Goal: Task Accomplishment & Management: Use online tool/utility

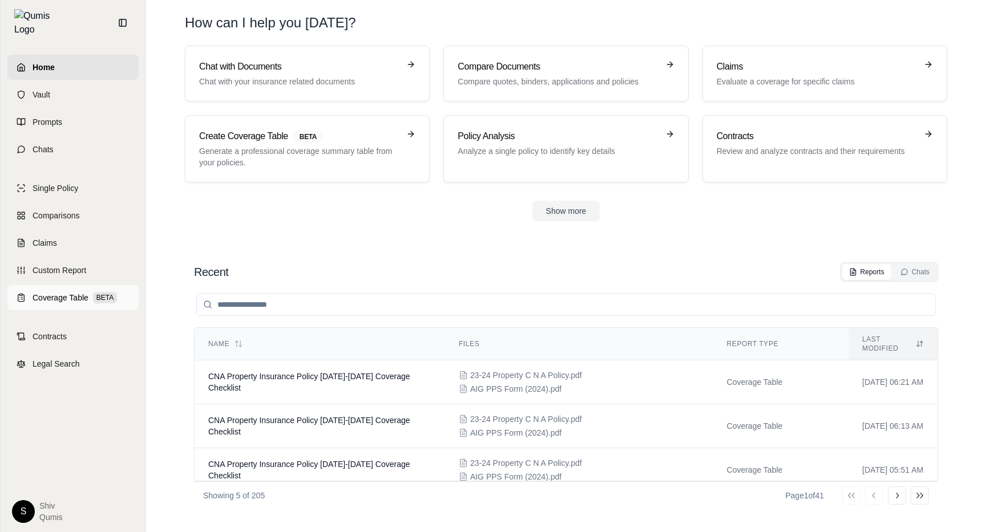
click at [27, 289] on link "Coverage Table BETA" at bounding box center [72, 297] width 131 height 25
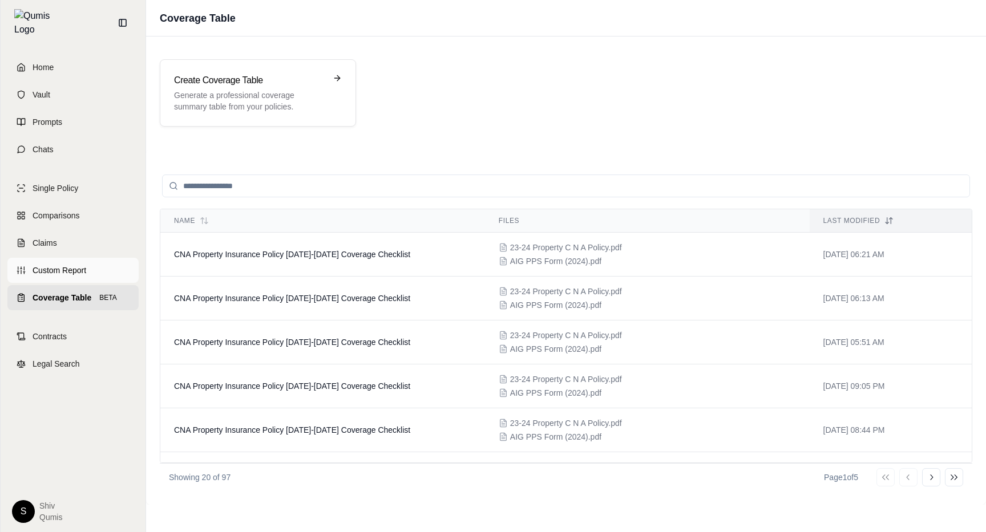
click at [67, 266] on span "Custom Report" at bounding box center [60, 270] width 54 height 11
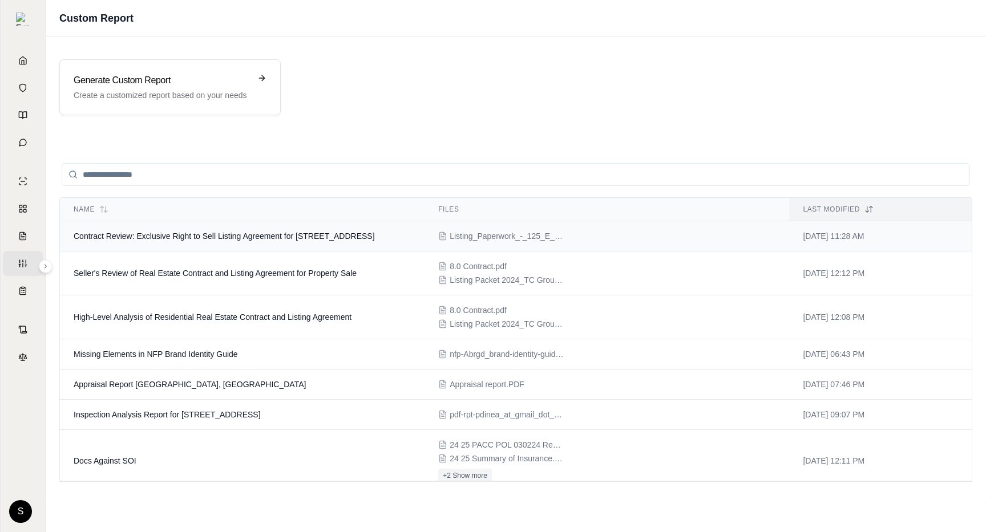
click at [184, 245] on td "Contract Review: Exclusive Right to Sell Listing Agreement for [STREET_ADDRESS]" at bounding box center [242, 236] width 365 height 30
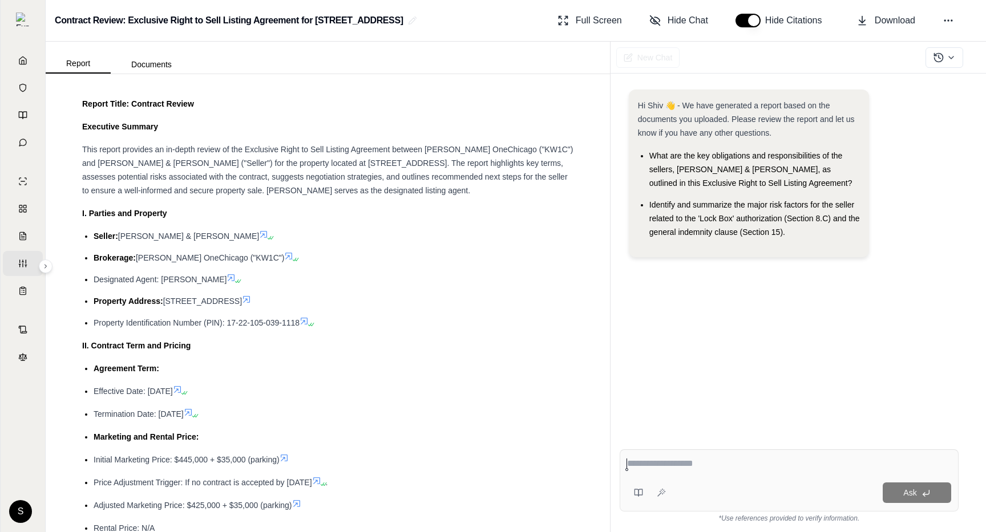
click at [284, 256] on icon at bounding box center [288, 256] width 9 height 9
click at [251, 299] on icon at bounding box center [246, 299] width 9 height 9
click at [227, 277] on icon at bounding box center [231, 277] width 9 height 9
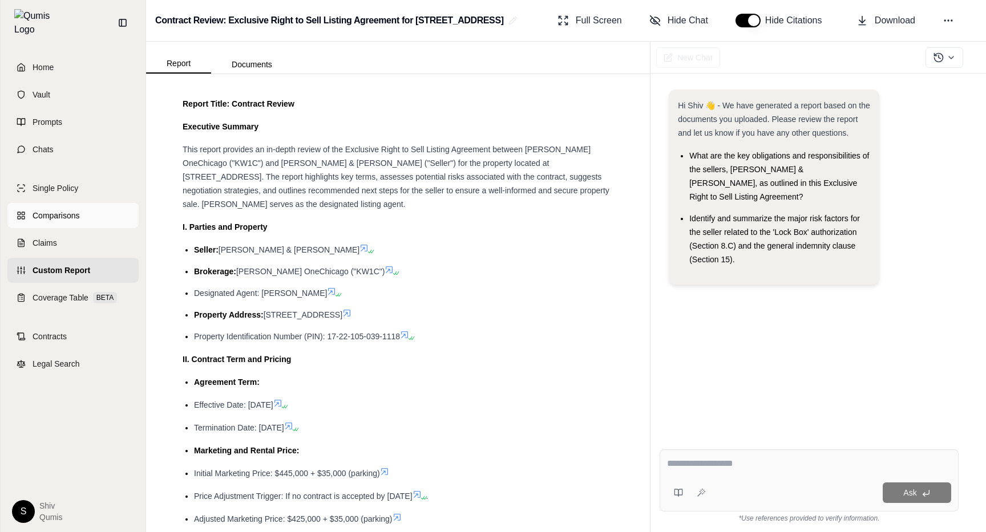
click at [24, 211] on icon at bounding box center [21, 215] width 9 height 9
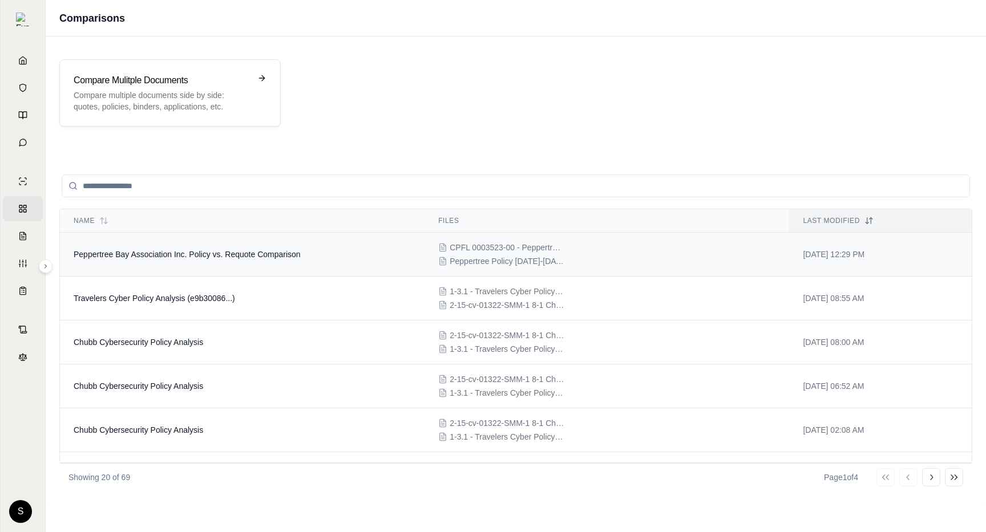
click at [164, 266] on td "Peppertree Bay Association Inc. Policy vs. Requote Comparison" at bounding box center [242, 255] width 365 height 44
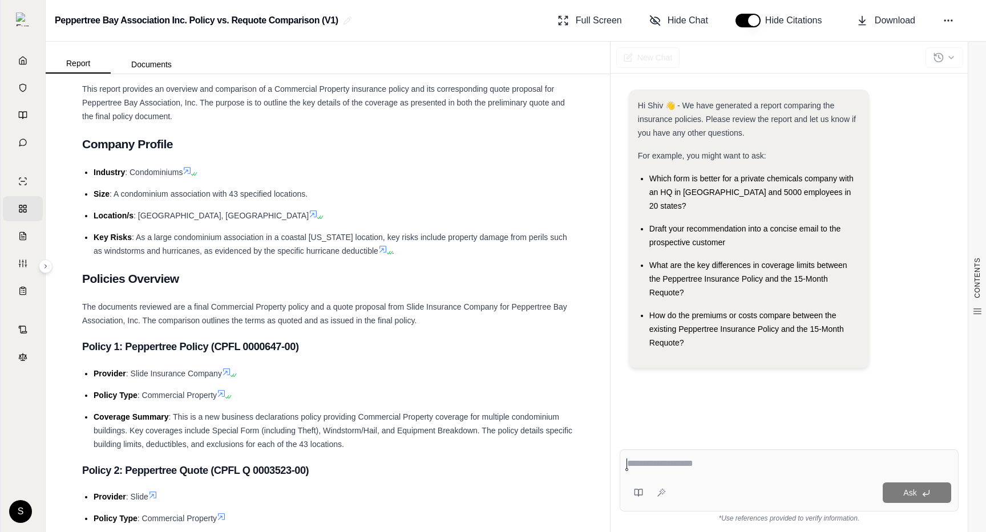
scroll to position [675, 0]
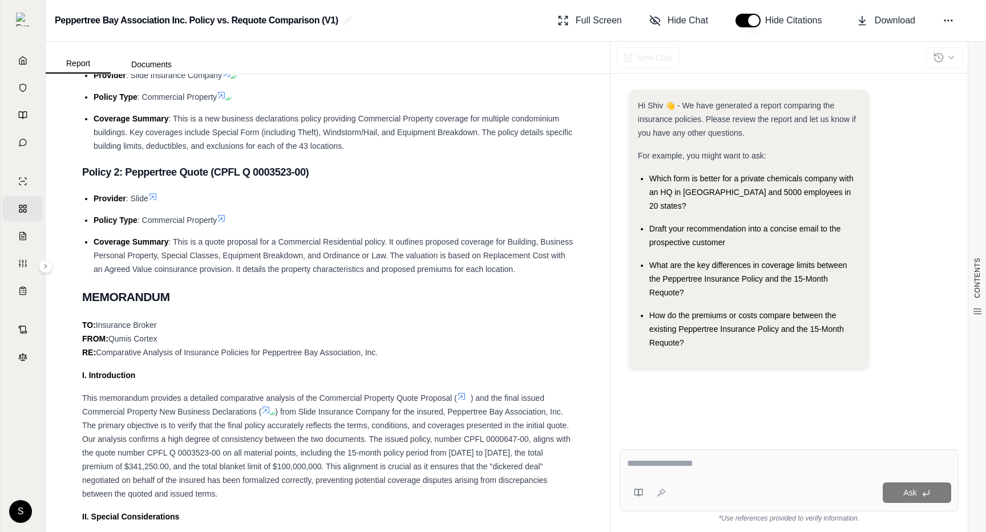
click at [224, 215] on icon at bounding box center [221, 218] width 7 height 7
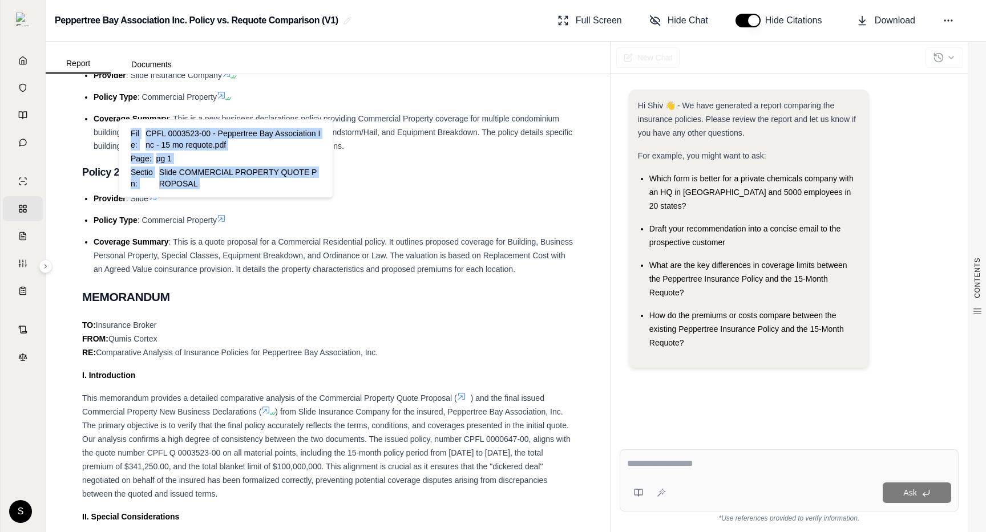
click at [224, 215] on icon at bounding box center [221, 218] width 7 height 7
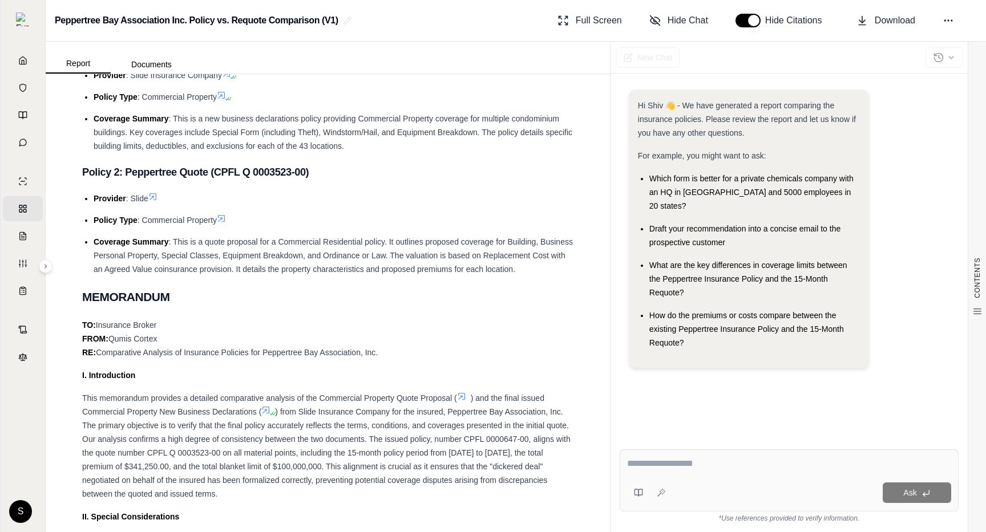
click at [224, 215] on icon at bounding box center [221, 218] width 7 height 7
click at [337, 323] on div "TO: Insurance Broker FROM: Qumis Cortex RE: Comparative Analysis of Insurance P…" at bounding box center [327, 338] width 491 height 41
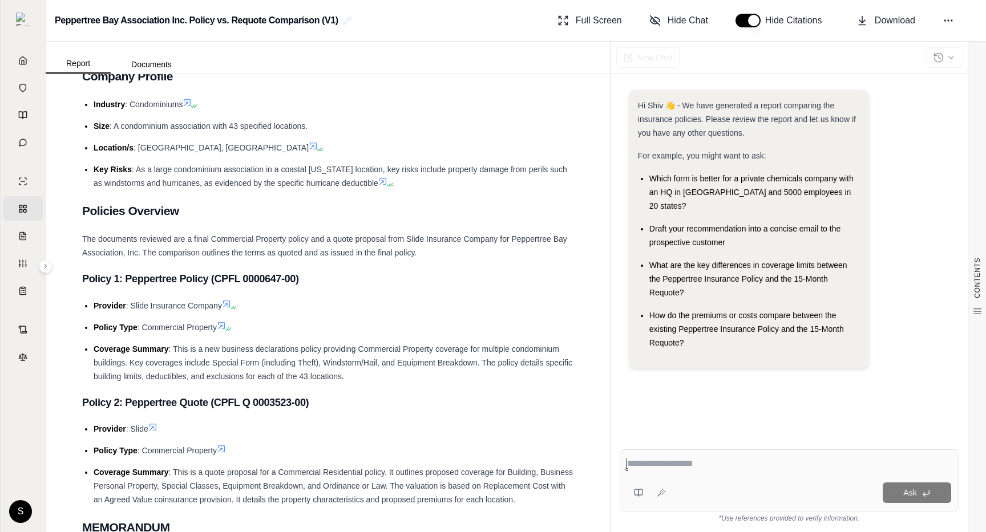
scroll to position [640, 0]
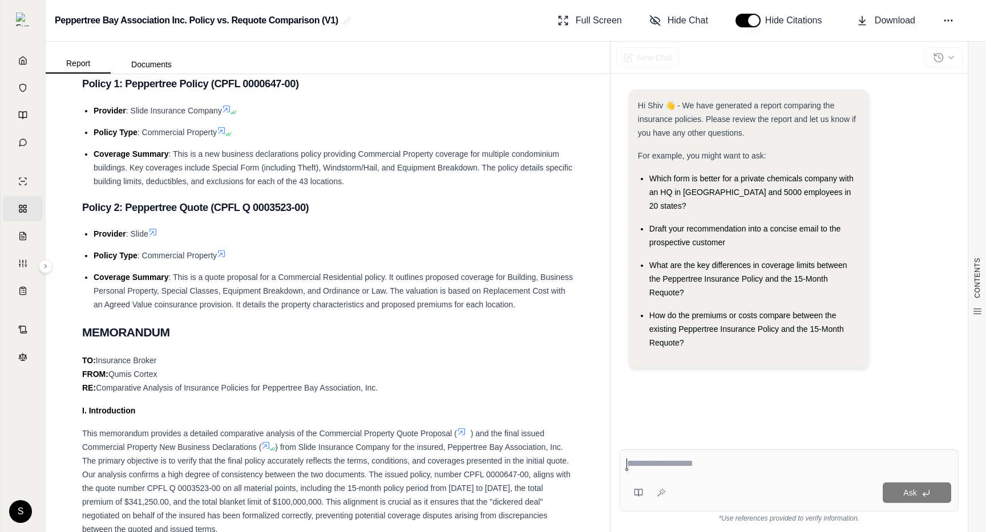
click at [156, 228] on icon at bounding box center [152, 232] width 9 height 9
click at [229, 249] on span at bounding box center [224, 253] width 14 height 9
click at [220, 127] on icon at bounding box center [221, 130] width 7 height 7
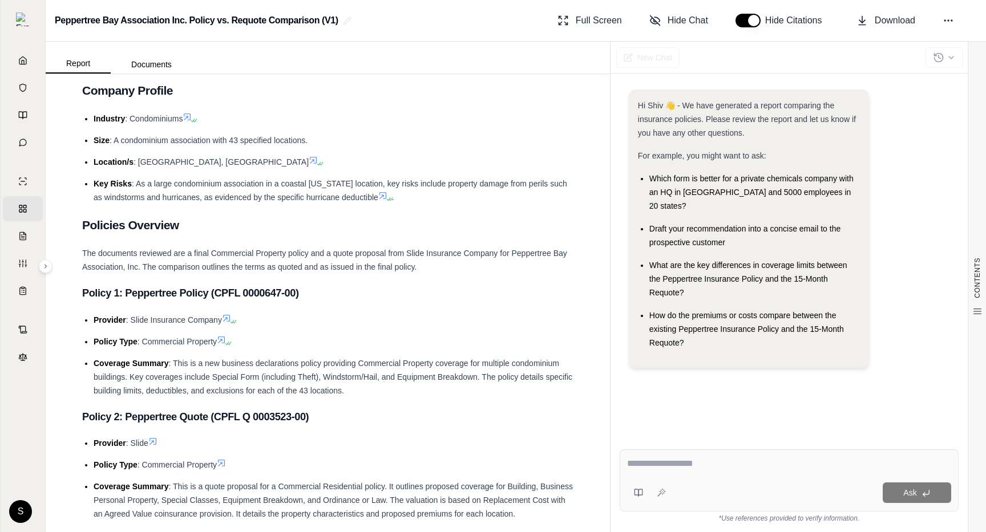
scroll to position [689, 0]
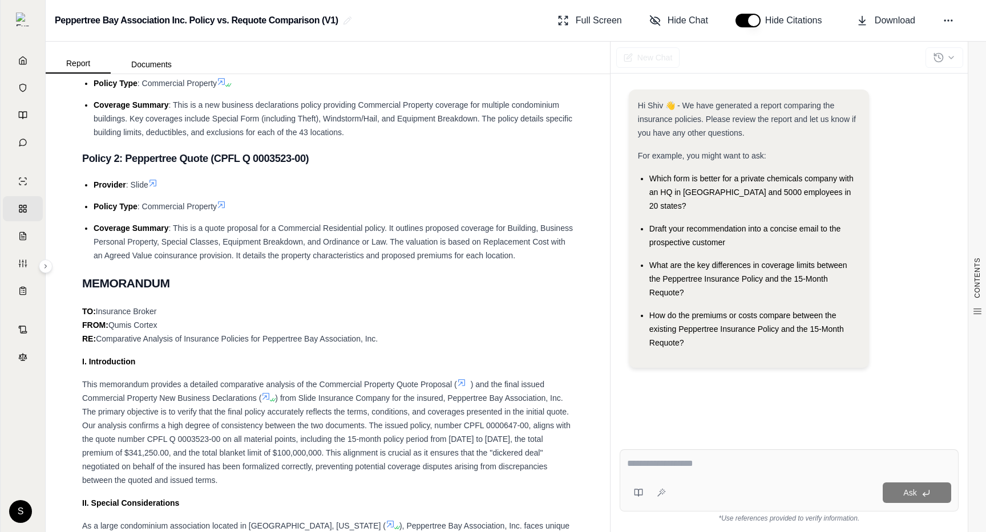
click at [223, 201] on icon at bounding box center [221, 204] width 7 height 7
click at [269, 392] on icon at bounding box center [265, 396] width 9 height 9
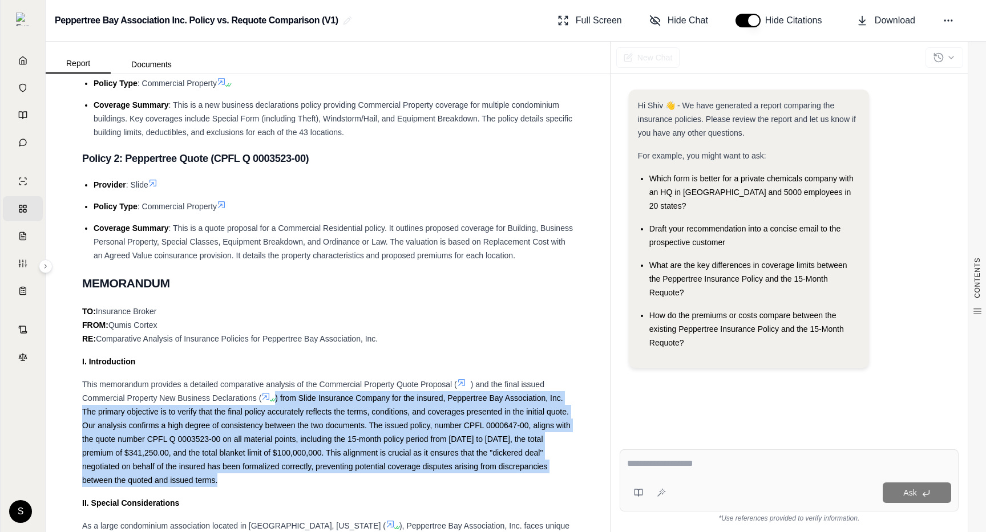
click at [269, 392] on icon at bounding box center [265, 396] width 9 height 9
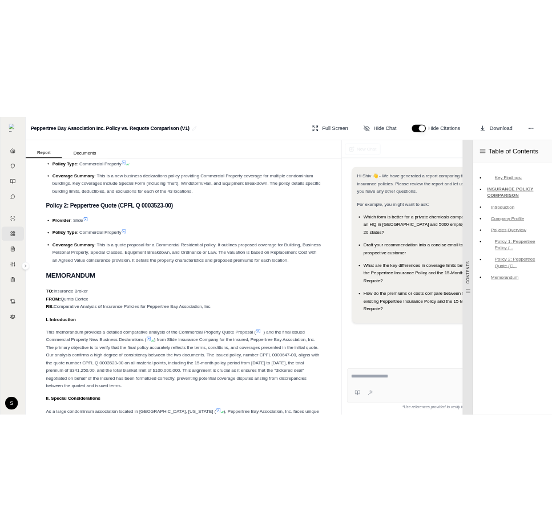
scroll to position [812, 0]
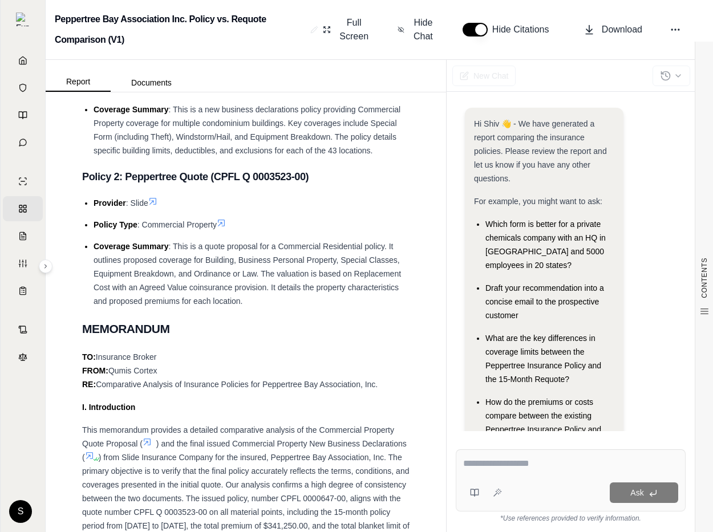
click at [713, 17] on html "Home Vault Prompts Chats Single Policy Comparisons Claims Custom Report Coverag…" at bounding box center [356, 266] width 713 height 532
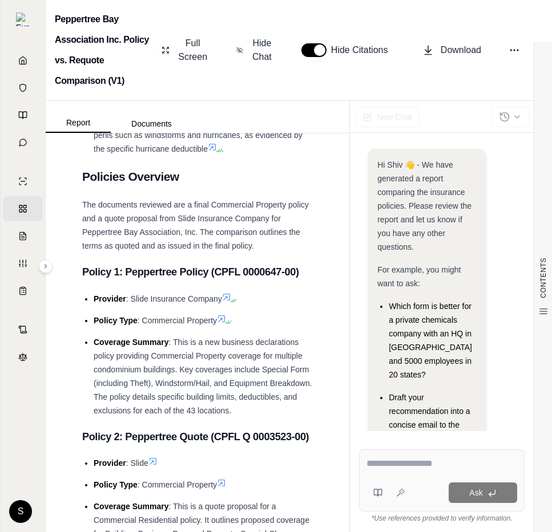
scroll to position [963, 0]
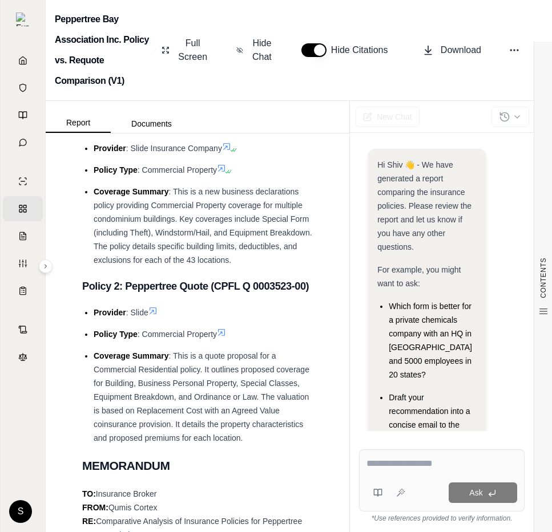
click at [223, 328] on icon at bounding box center [221, 332] width 9 height 9
click at [17, 60] on link "Home" at bounding box center [23, 60] width 40 height 25
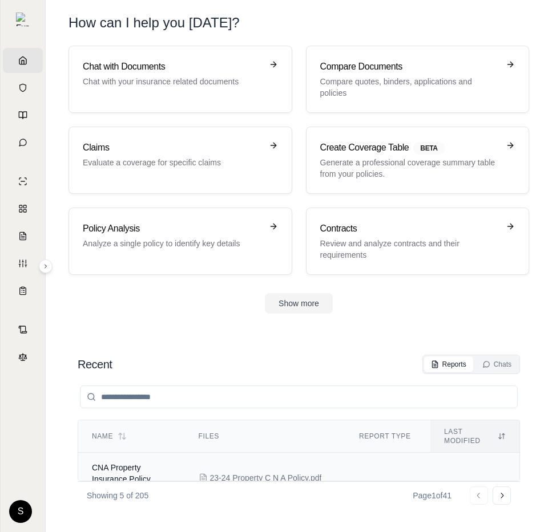
click at [130, 453] on td "CNA Property Insurance Policy 2023-2024 Coverage Checklist" at bounding box center [131, 485] width 107 height 64
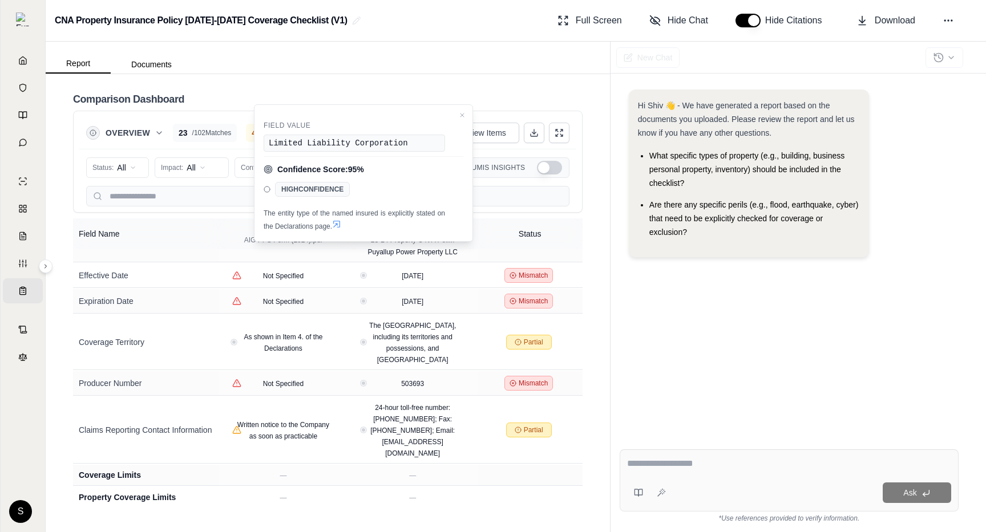
scroll to position [394, 0]
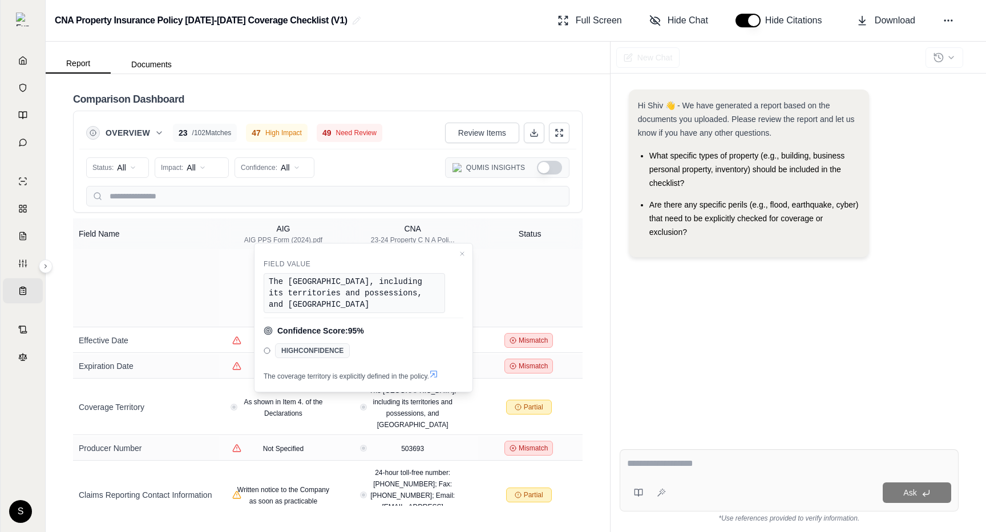
click at [438, 377] on icon at bounding box center [433, 374] width 9 height 9
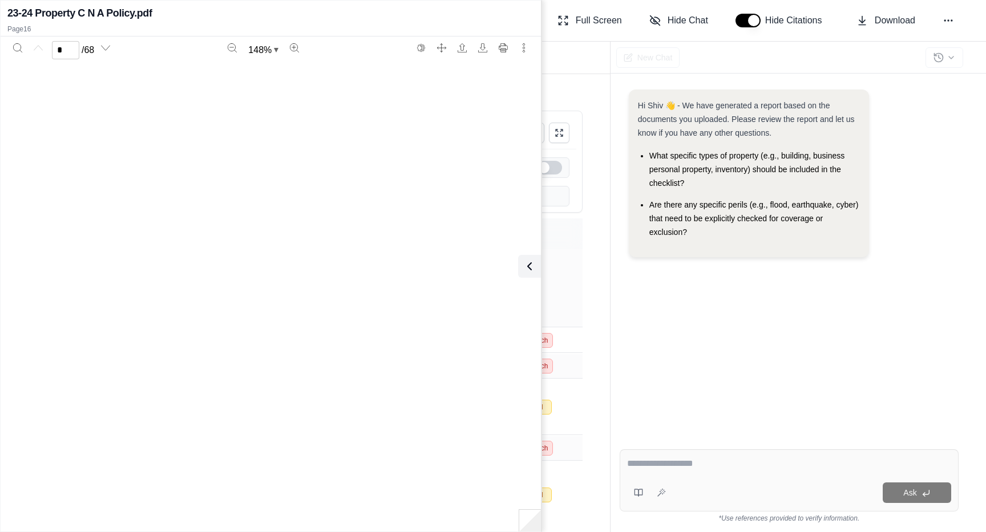
scroll to position [10035, 0]
type input "**"
click at [529, 266] on icon at bounding box center [527, 267] width 14 height 14
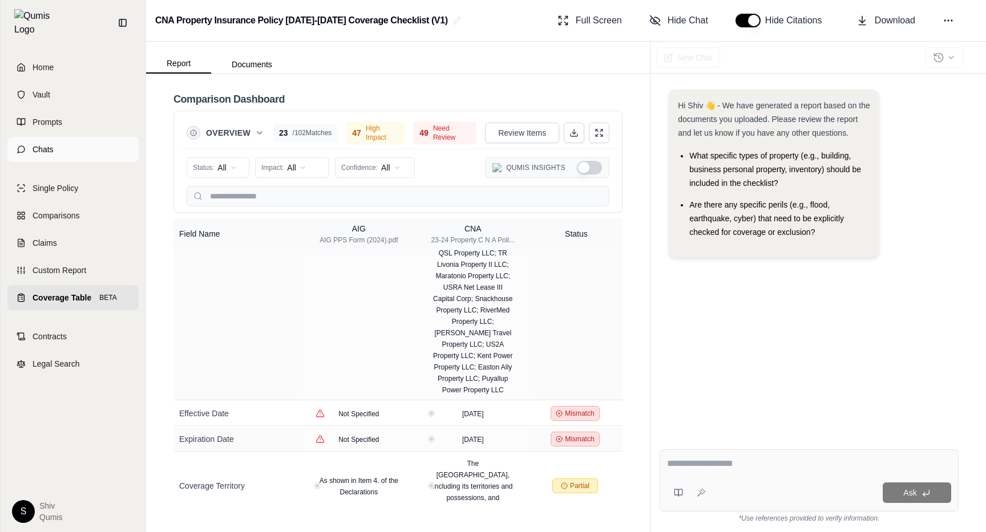
scroll to position [410, 0]
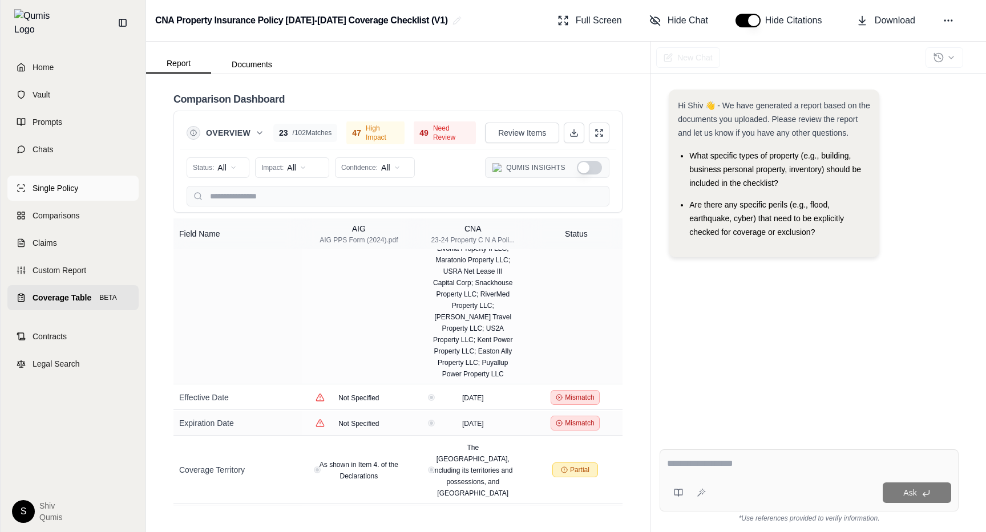
click at [42, 183] on span "Single Policy" at bounding box center [56, 188] width 46 height 11
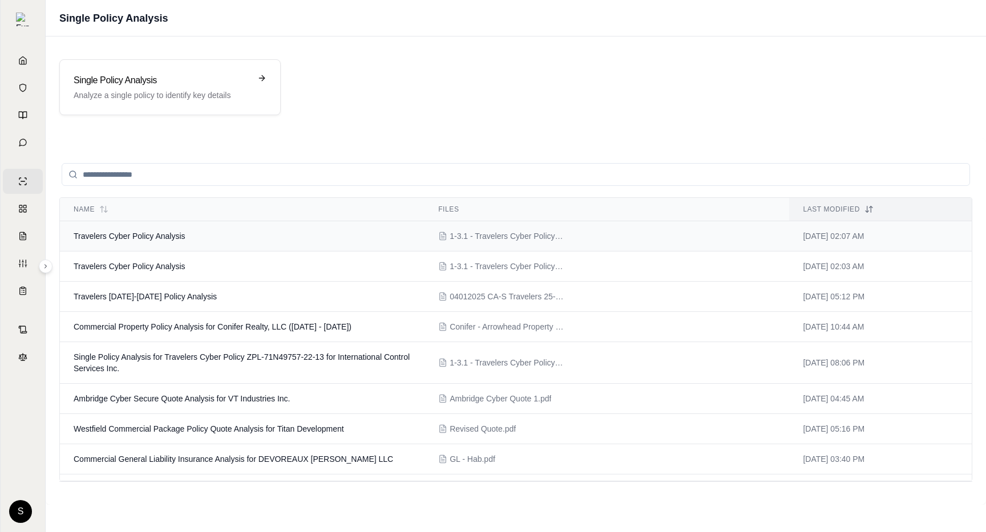
click at [143, 235] on span "Travelers Cyber Policy Analysis" at bounding box center [130, 236] width 112 height 9
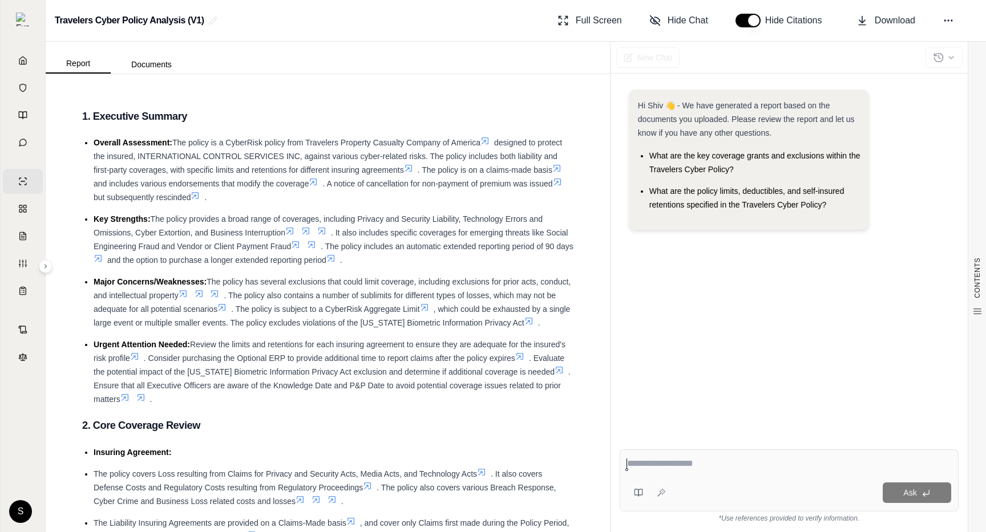
click at [196, 200] on icon at bounding box center [195, 195] width 9 height 9
click at [196, 199] on icon at bounding box center [195, 195] width 9 height 9
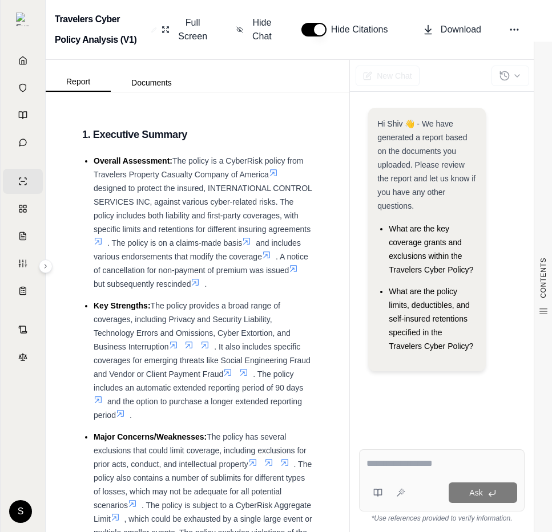
click at [199, 280] on icon at bounding box center [195, 282] width 9 height 9
click at [296, 269] on icon at bounding box center [293, 268] width 9 height 9
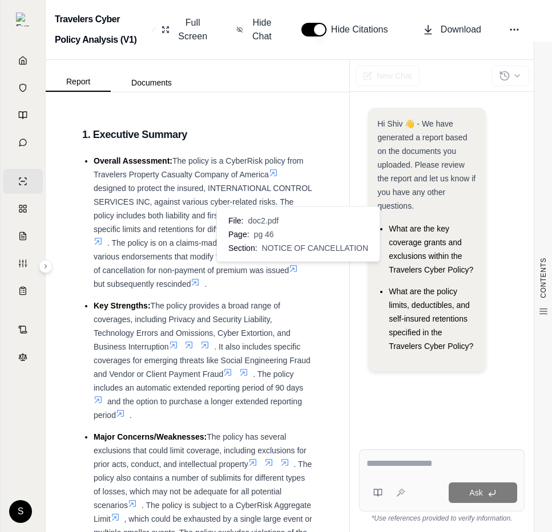
click at [297, 265] on icon at bounding box center [293, 268] width 9 height 9
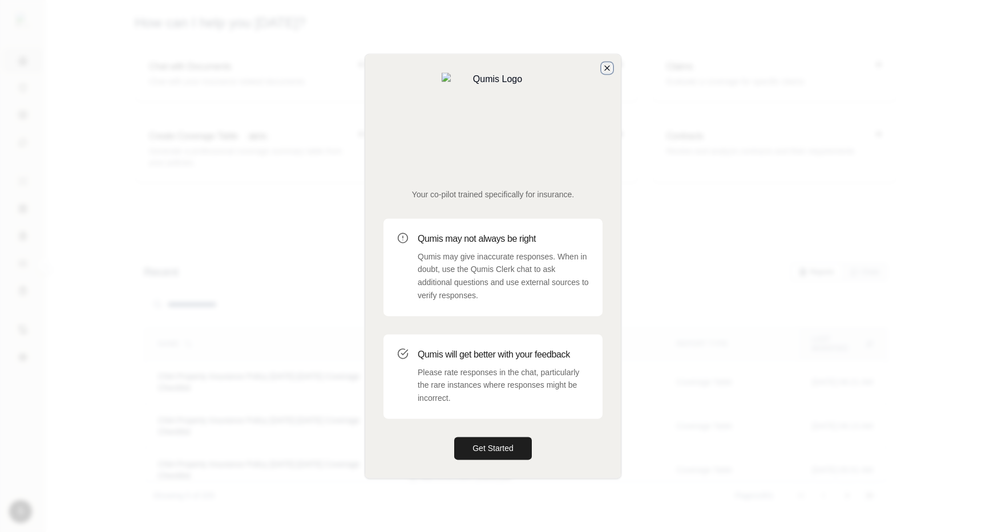
click at [606, 70] on icon "button" at bounding box center [607, 68] width 5 height 5
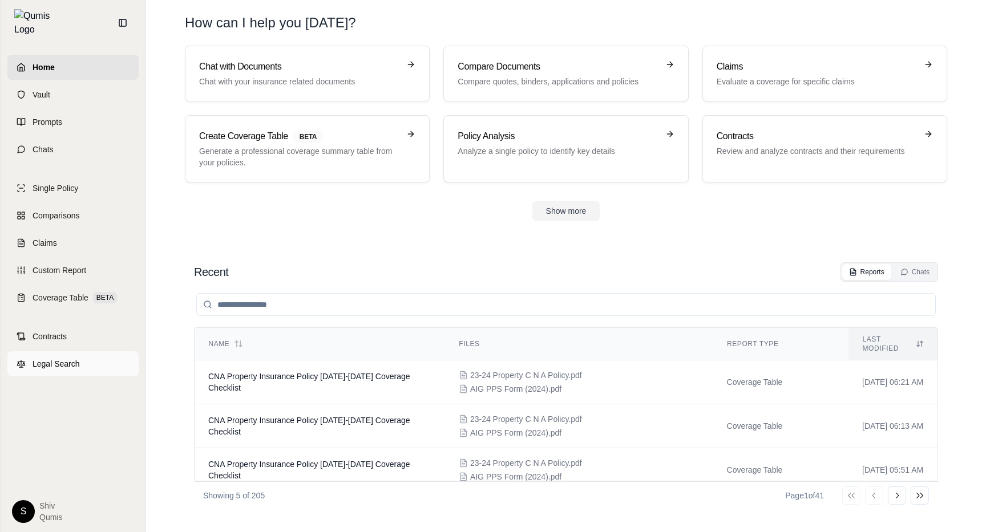
click at [62, 358] on span "Legal Search" at bounding box center [56, 363] width 47 height 11
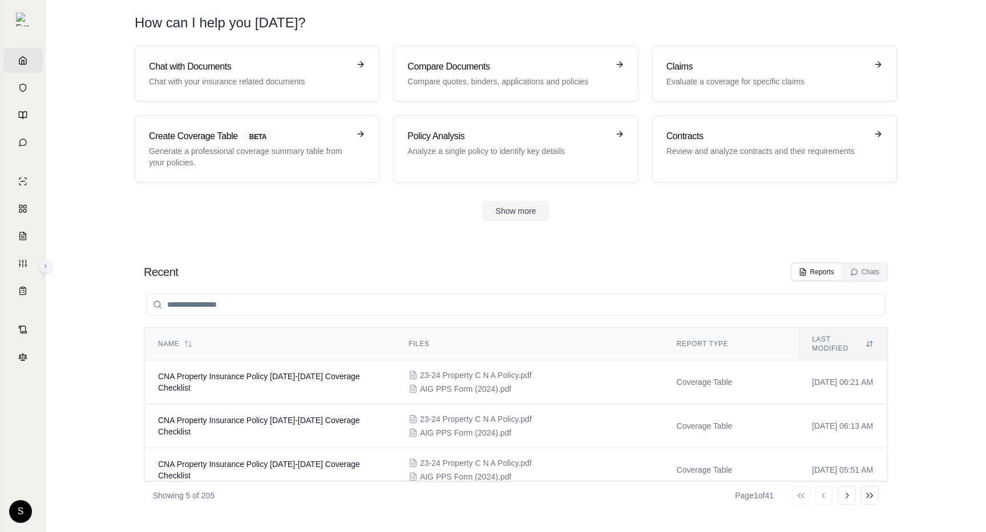
click at [47, 266] on icon at bounding box center [45, 266] width 7 height 7
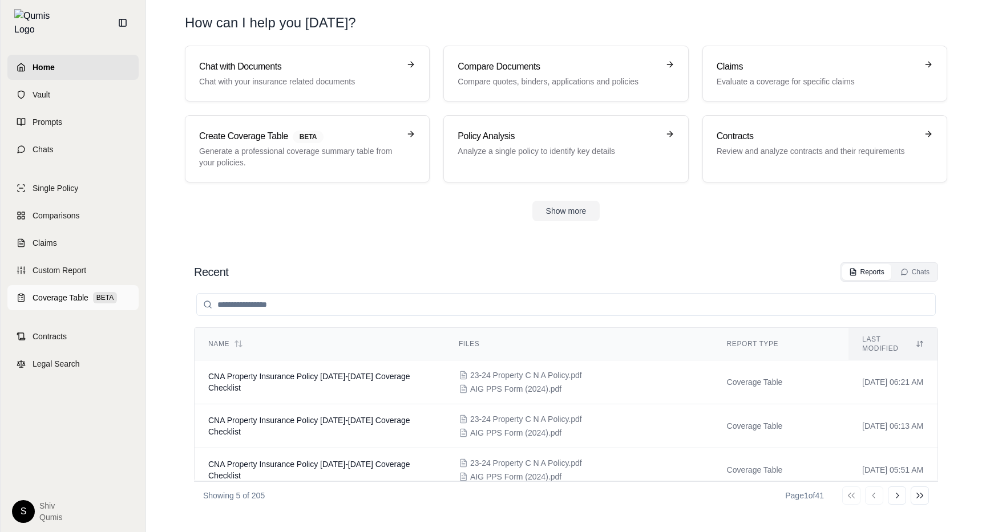
click at [65, 292] on span "Coverage Table" at bounding box center [61, 297] width 56 height 11
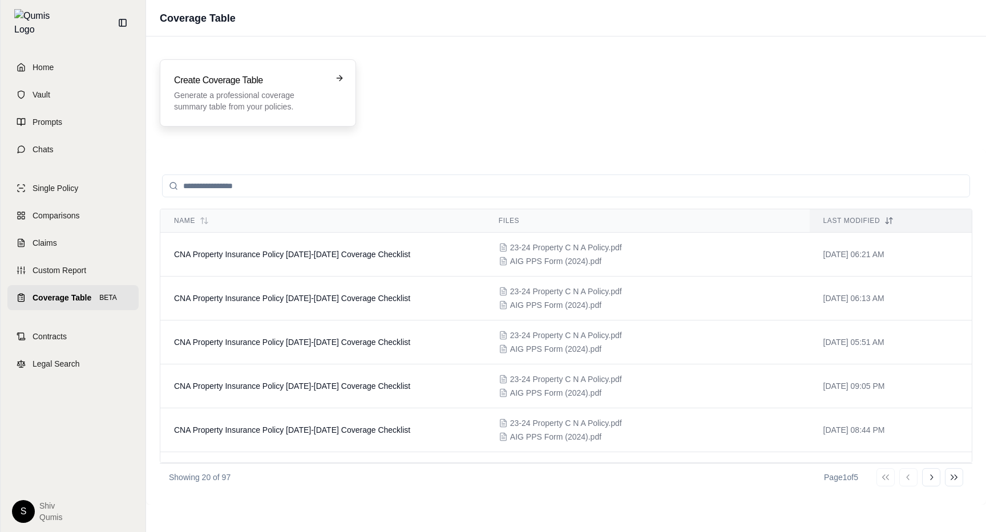
click at [203, 80] on h3 "Create Coverage Table" at bounding box center [250, 81] width 152 height 14
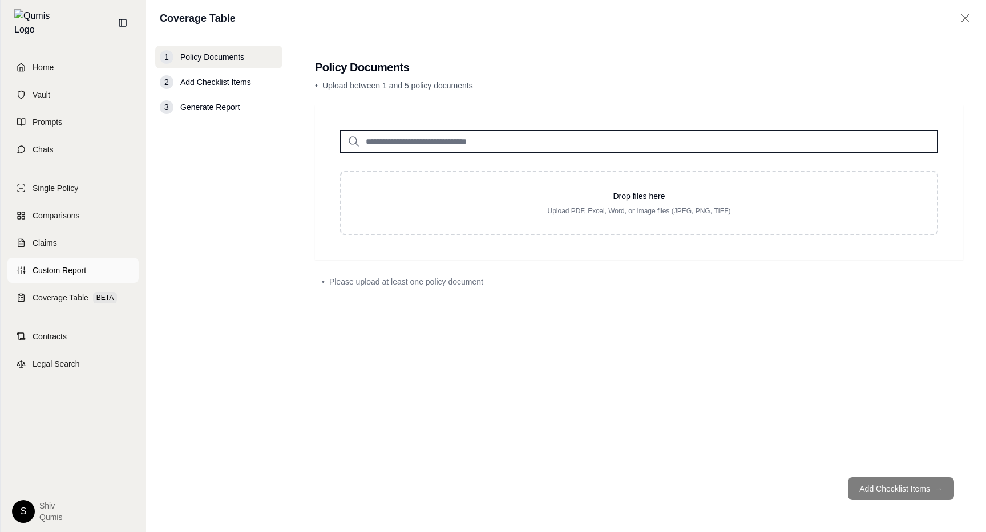
click at [53, 266] on span "Custom Report" at bounding box center [60, 270] width 54 height 11
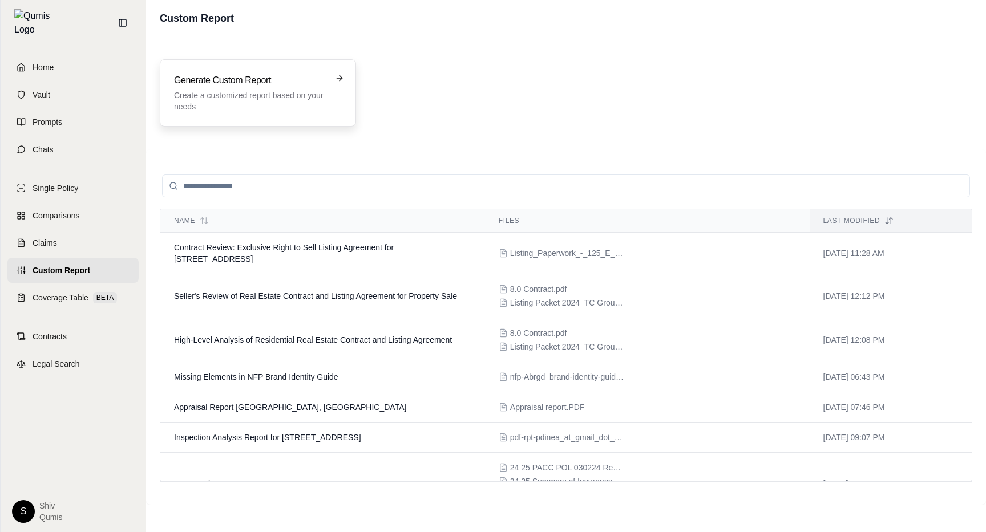
click at [219, 76] on h3 "Generate Custom Report" at bounding box center [250, 81] width 152 height 14
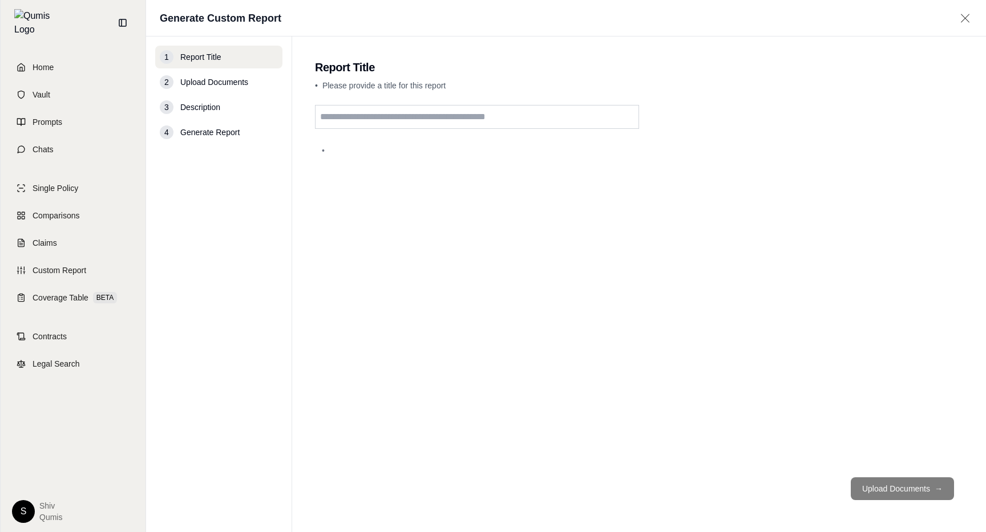
click at [444, 117] on input "text" at bounding box center [477, 117] width 324 height 24
type input "*****"
click at [940, 489] on span "→" at bounding box center [939, 488] width 8 height 11
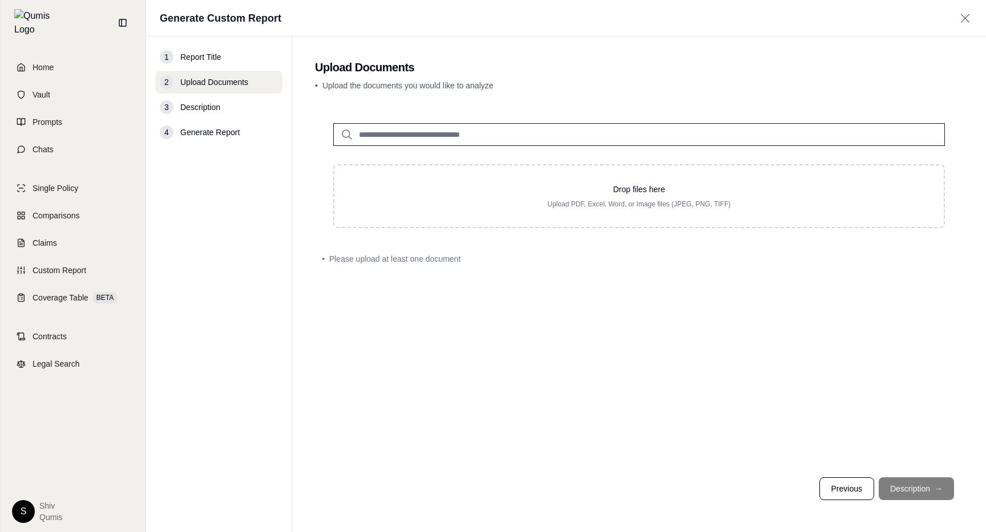
click at [450, 136] on input "search" at bounding box center [639, 134] width 612 height 23
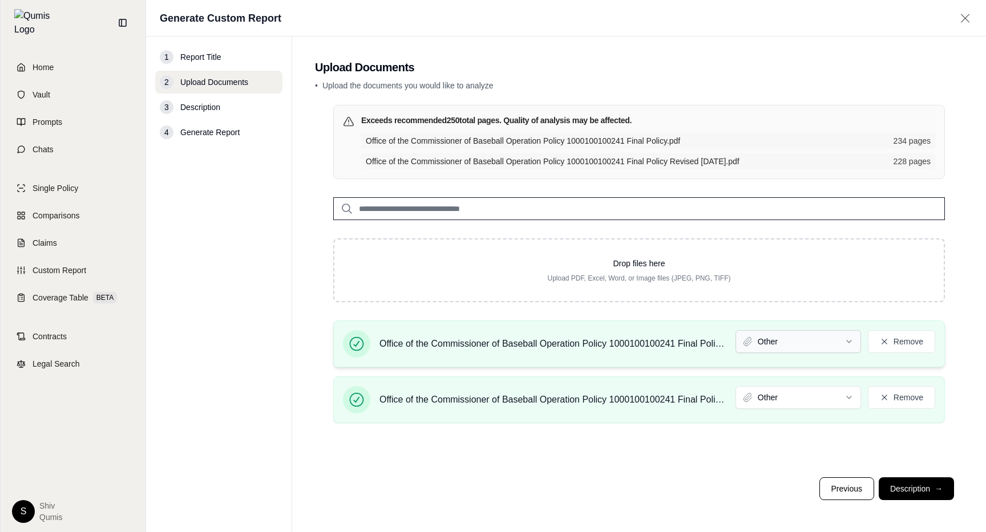
click at [790, 342] on html "Home Vault Prompts Chats Single Policy Comparisons Claims Custom Report Coverag…" at bounding box center [493, 266] width 986 height 532
click at [826, 406] on html "Document type updated successfully Home Vault Prompts Chats Single Policy Compa…" at bounding box center [493, 266] width 986 height 532
click at [920, 496] on button "Description →" at bounding box center [916, 489] width 75 height 23
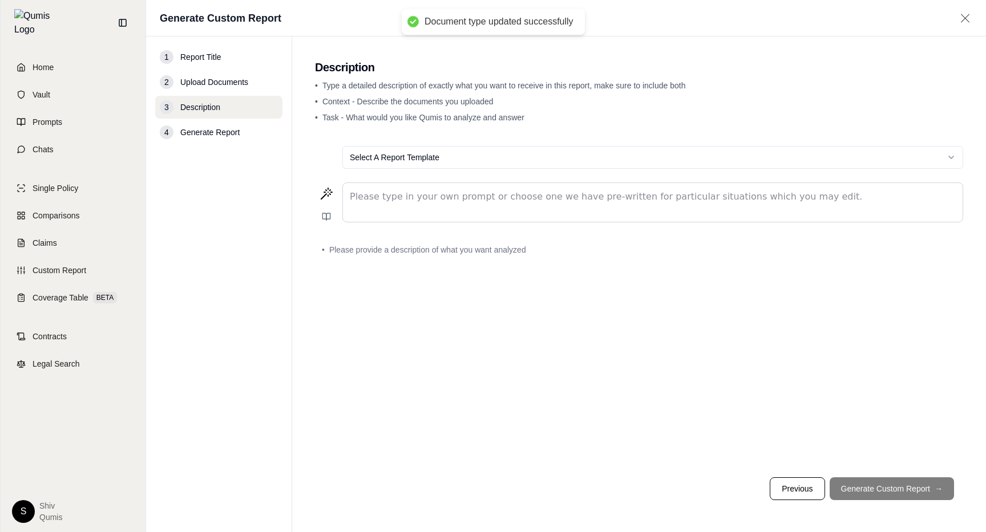
click at [423, 435] on div "Select A Report Template Please type in your own prompt or choose one we have p…" at bounding box center [639, 302] width 648 height 331
click at [430, 207] on div "editable markdown" at bounding box center [653, 202] width 620 height 39
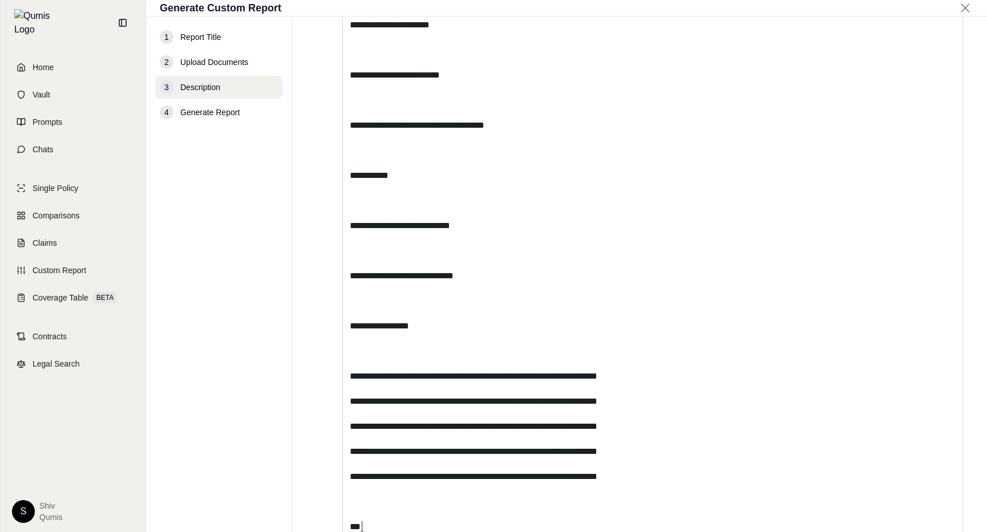
scroll to position [1731, 0]
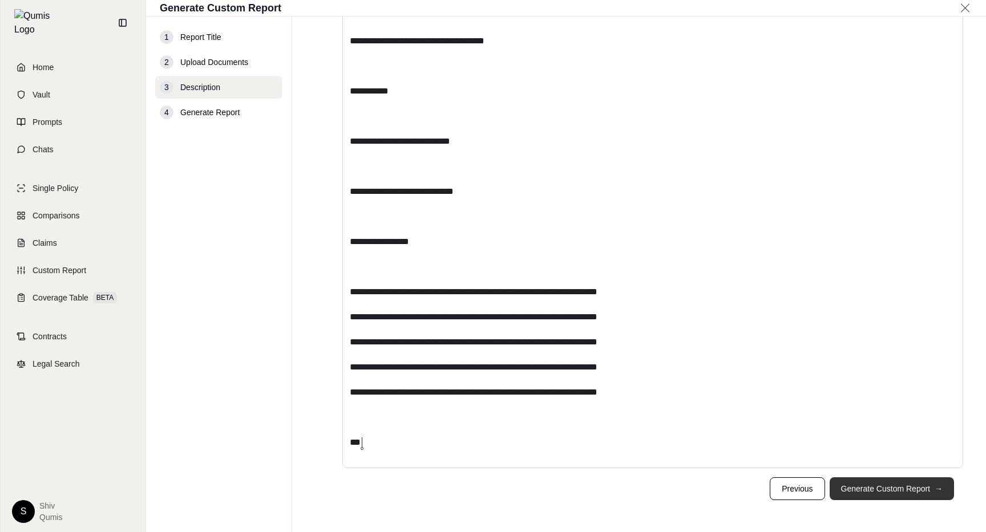
click at [872, 483] on button "Generate Custom Report →" at bounding box center [892, 489] width 124 height 23
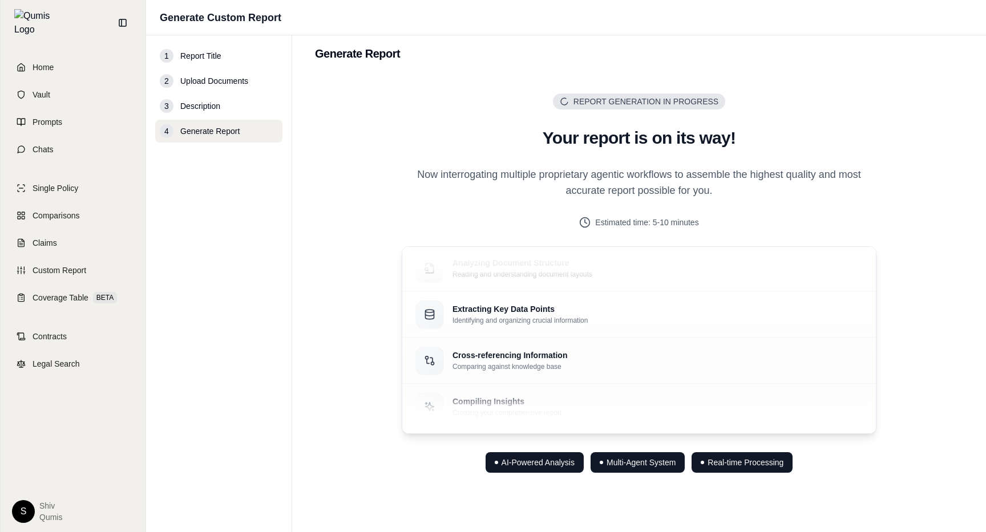
scroll to position [13, 0]
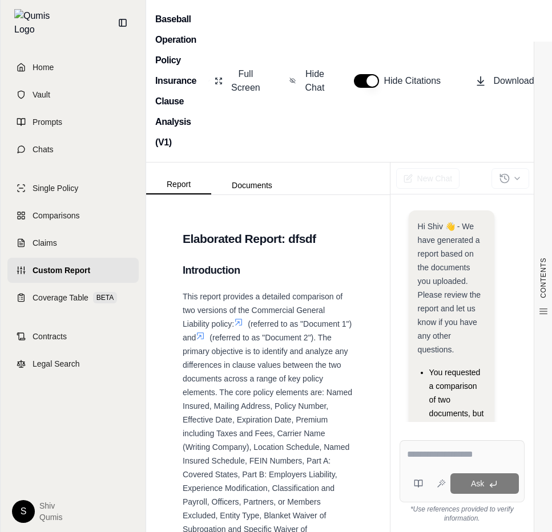
click at [241, 323] on icon at bounding box center [238, 323] width 7 height 7
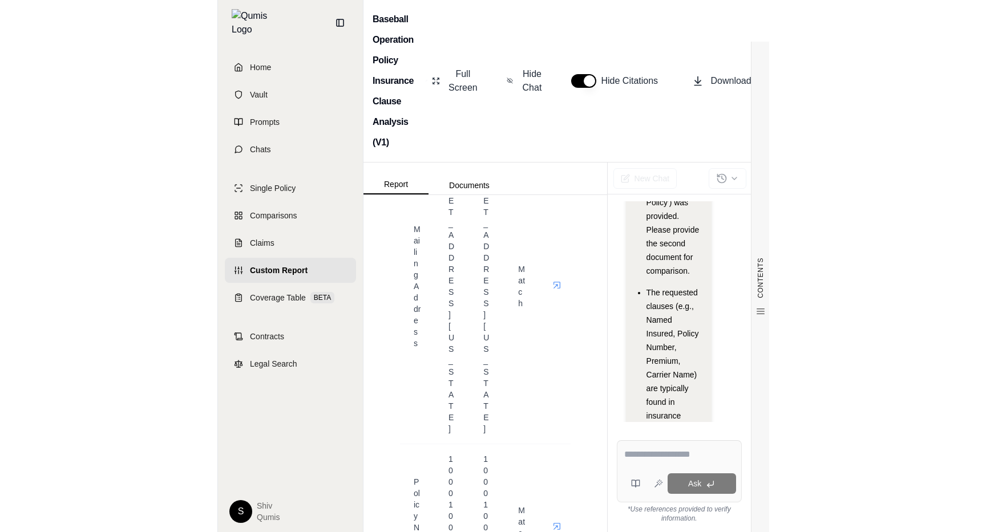
scroll to position [527, 0]
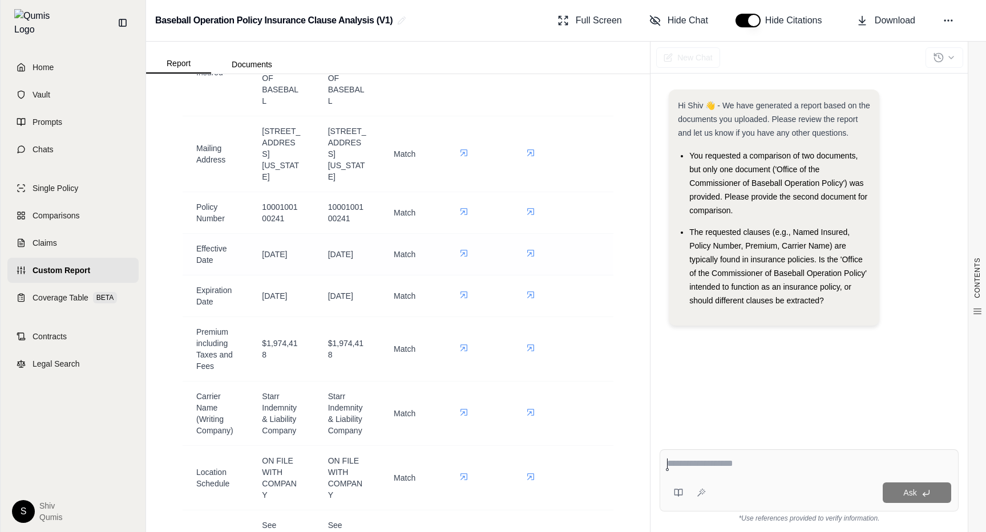
click at [463, 257] on icon at bounding box center [463, 253] width 7 height 7
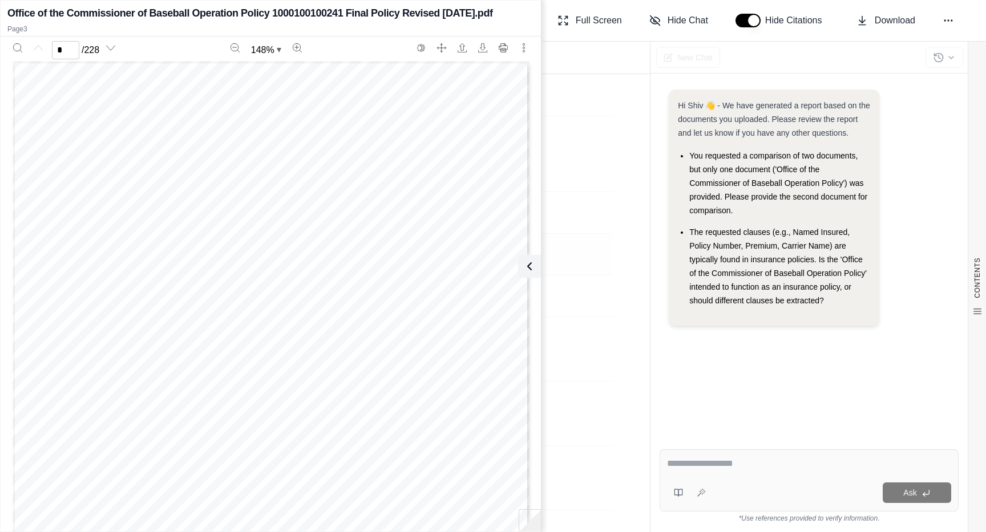
scroll to position [1338, 0]
type input "*"
click at [531, 262] on icon at bounding box center [527, 267] width 14 height 14
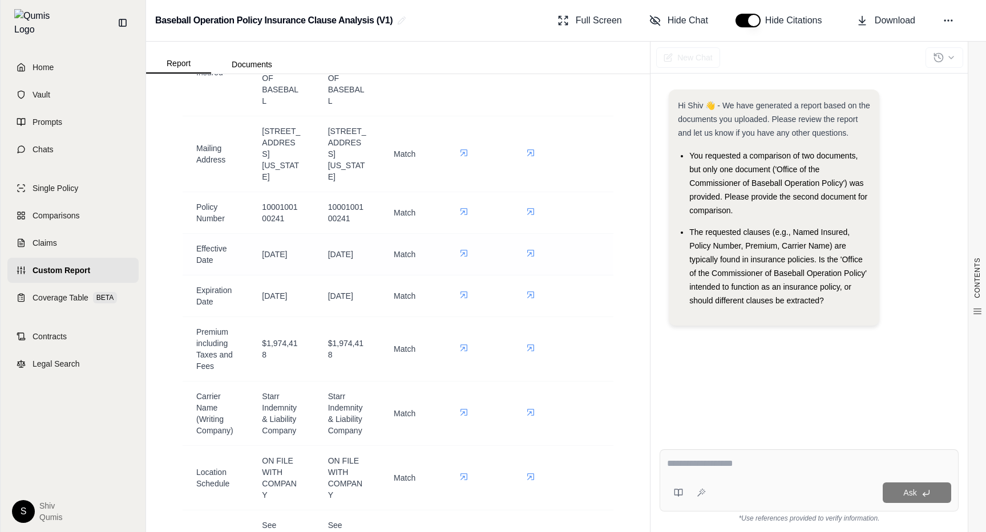
click at [531, 257] on icon at bounding box center [530, 253] width 7 height 7
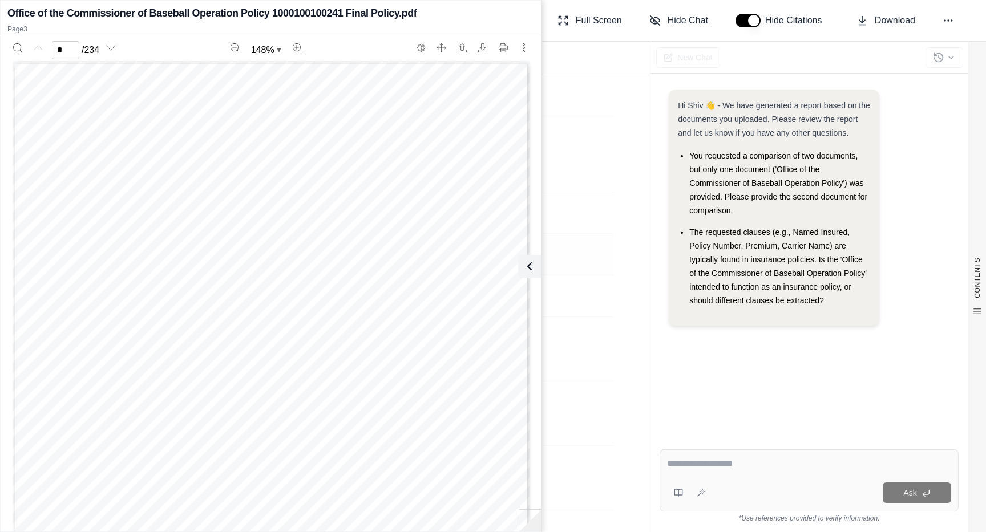
type input "*"
